Goal: Task Accomplishment & Management: Manage account settings

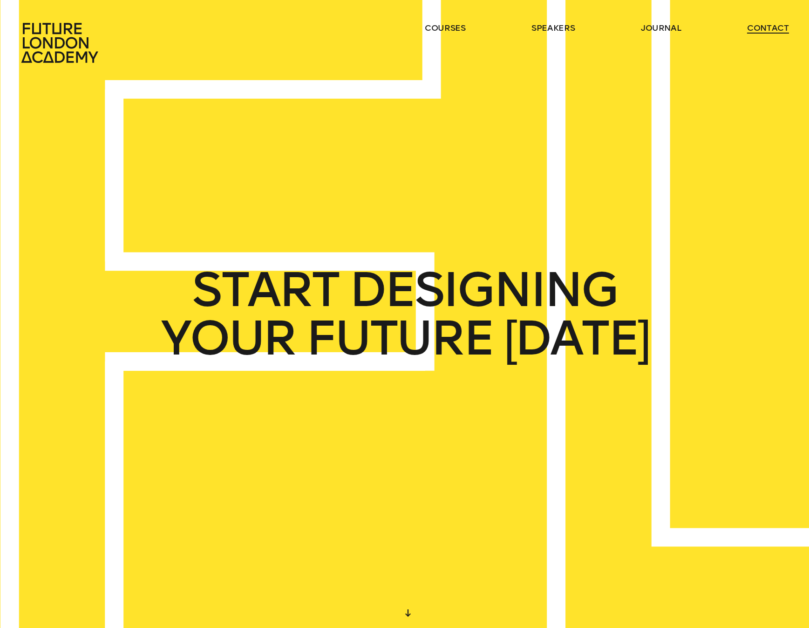
click at [764, 26] on link "contact" at bounding box center [768, 27] width 42 height 11
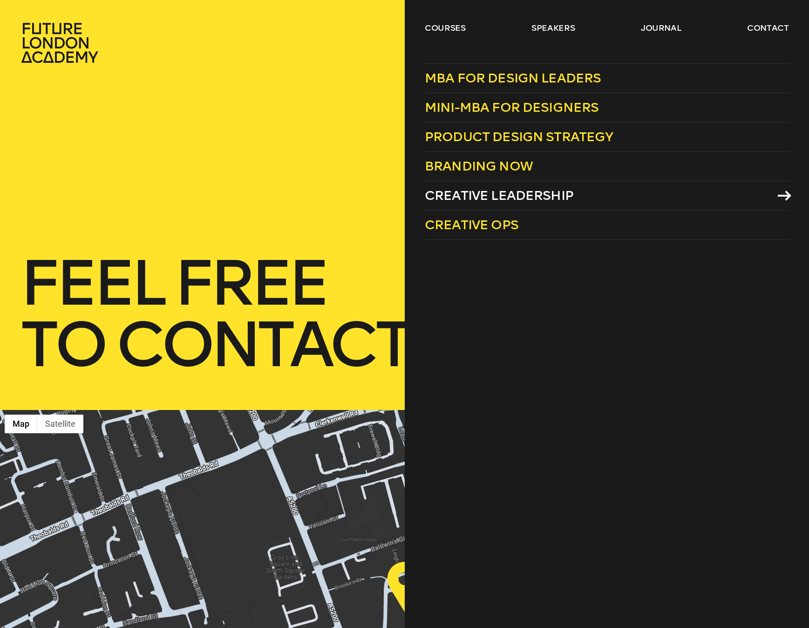
click at [537, 192] on span "Creative Leadership" at bounding box center [499, 195] width 149 height 15
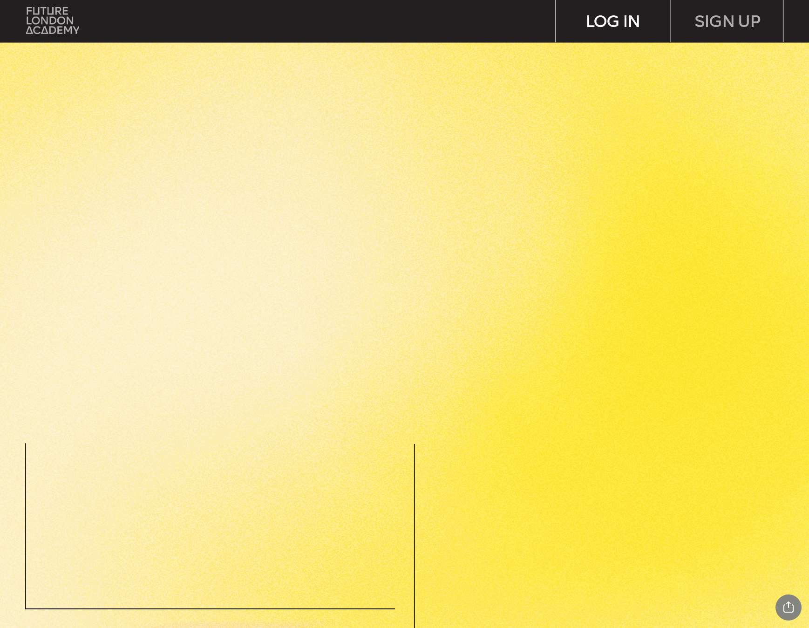
click at [619, 22] on div "LOG IN" at bounding box center [613, 21] width 114 height 42
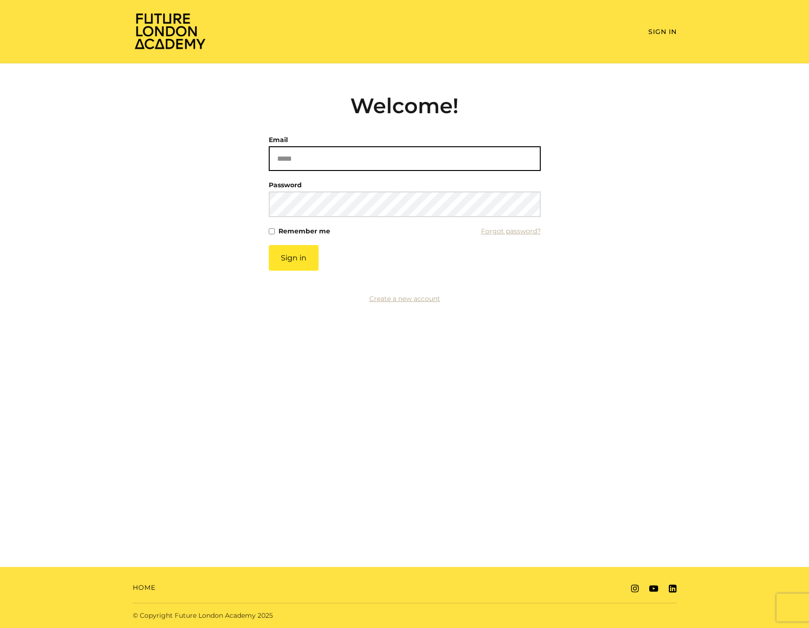
click at [308, 156] on input "Email" at bounding box center [405, 158] width 272 height 25
type input "**********"
click at [295, 254] on button "Sign in" at bounding box center [294, 258] width 50 height 26
